Goal: Find specific page/section: Find specific page/section

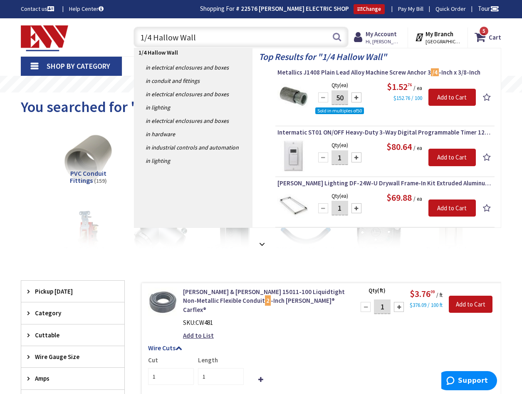
click at [35, 67] on link "Shop By Category" at bounding box center [71, 66] width 101 height 19
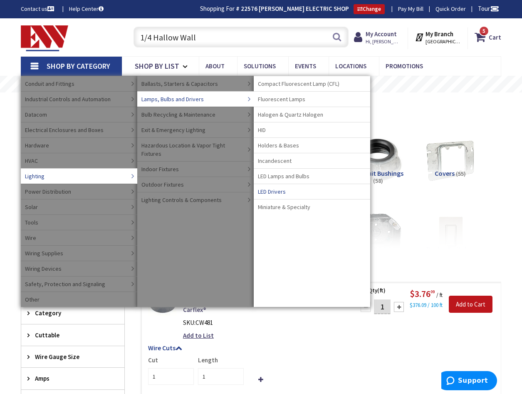
click at [276, 176] on span "LED Lamps and Bulbs" at bounding box center [284, 176] width 52 height 8
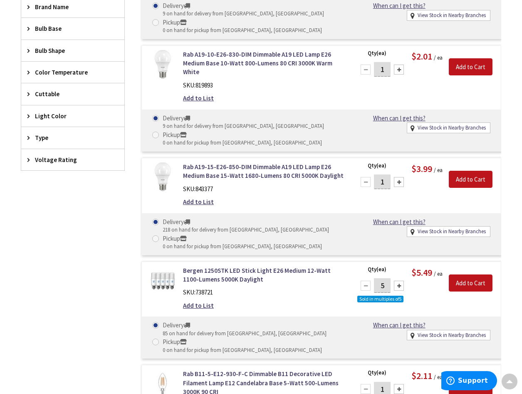
type input "[GEOGRAPHIC_DATA][PERSON_NAME], [GEOGRAPHIC_DATA]"
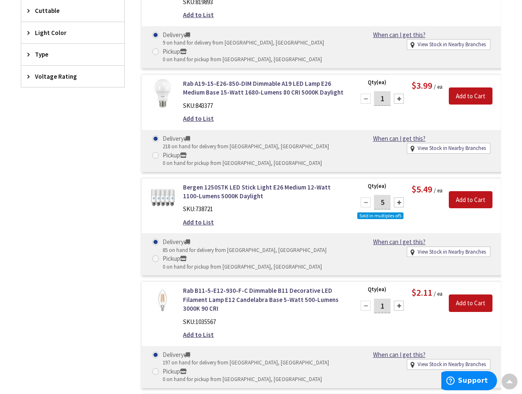
scroll to position [83, 0]
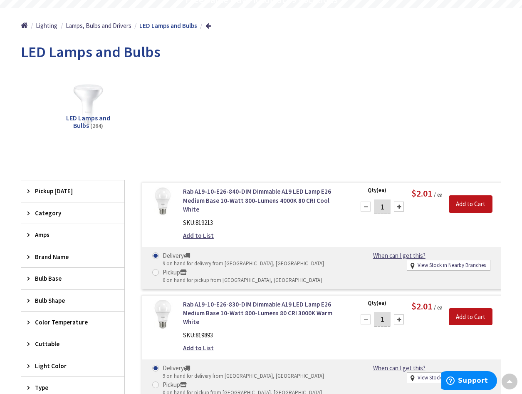
click at [55, 277] on span "Bulb Base" at bounding box center [69, 278] width 68 height 9
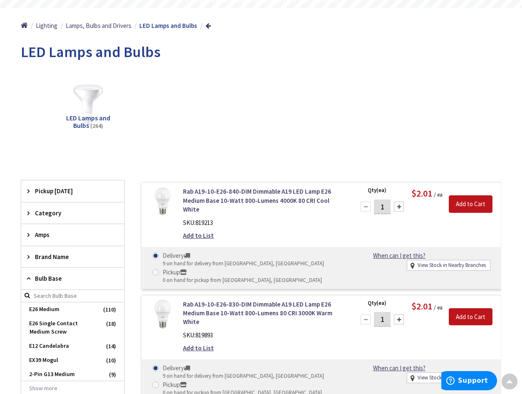
scroll to position [0, 0]
click at [57, 311] on span "E26 Medium" at bounding box center [72, 309] width 103 height 14
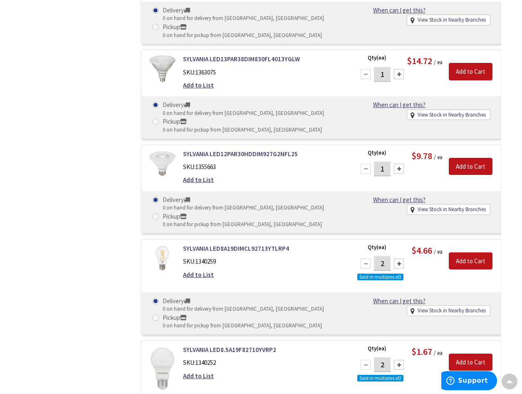
scroll to position [3123, 0]
